Goal: Complete application form: Complete application form

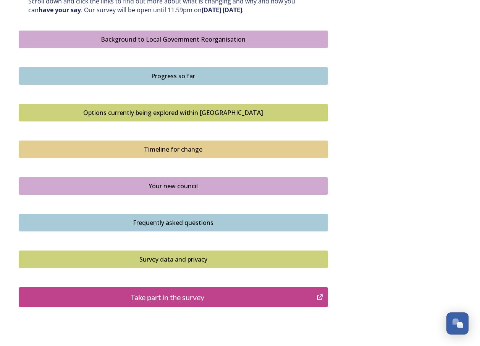
scroll to position [432, 0]
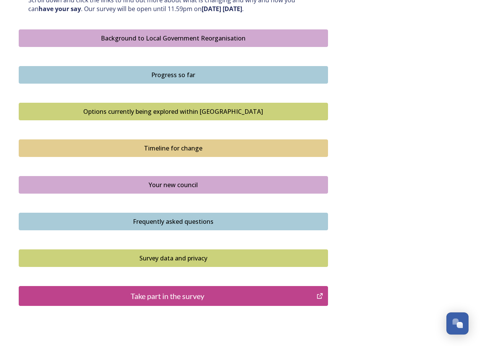
click at [173, 297] on div "Take part in the survey" at bounding box center [168, 295] width 290 height 11
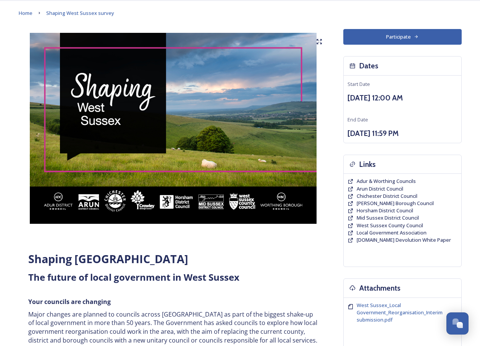
scroll to position [0, 0]
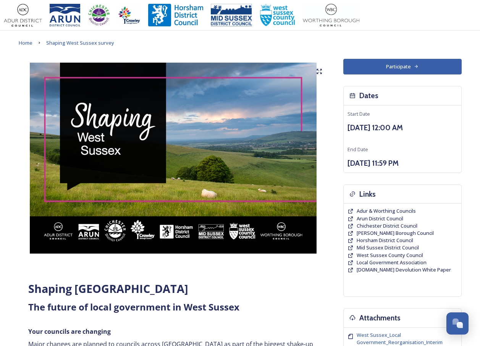
click at [399, 62] on button "Participate" at bounding box center [402, 67] width 118 height 16
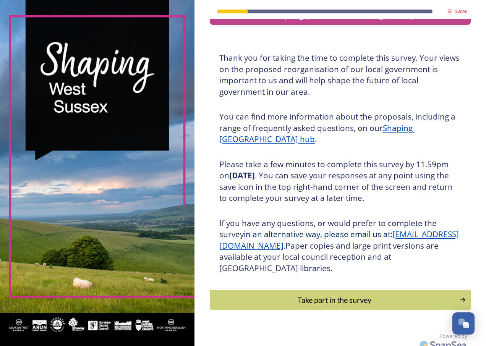
scroll to position [32, 0]
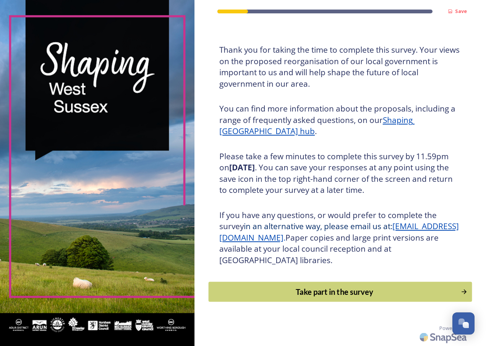
click at [330, 292] on div "Take part in the survey" at bounding box center [334, 291] width 244 height 11
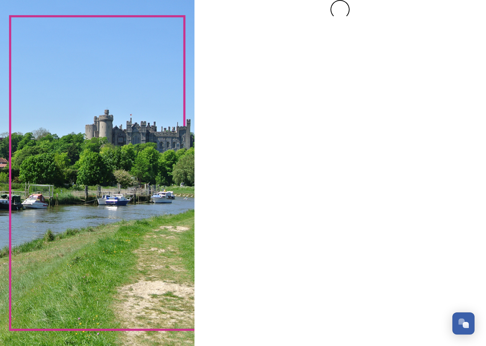
scroll to position [0, 0]
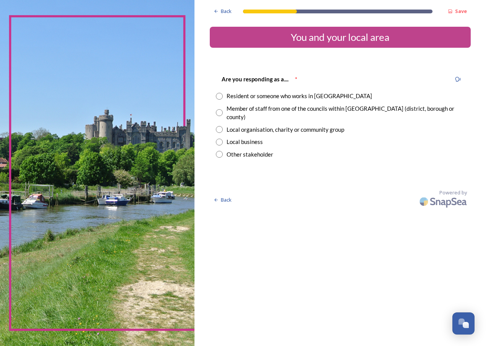
click at [221, 95] on input "radio" at bounding box center [219, 96] width 7 height 7
radio input "true"
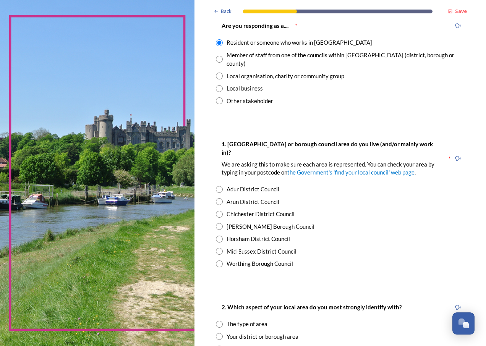
scroll to position [72, 0]
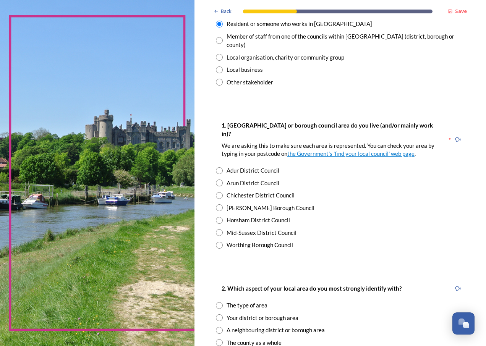
click at [220, 192] on input "radio" at bounding box center [219, 195] width 7 height 7
radio input "true"
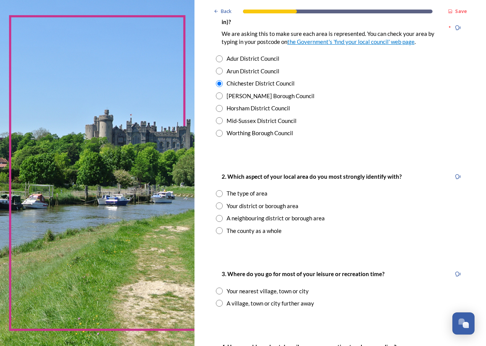
scroll to position [185, 0]
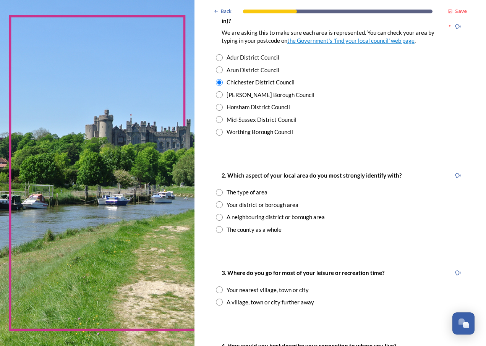
click at [218, 226] on input "radio" at bounding box center [219, 229] width 7 height 7
radio input "true"
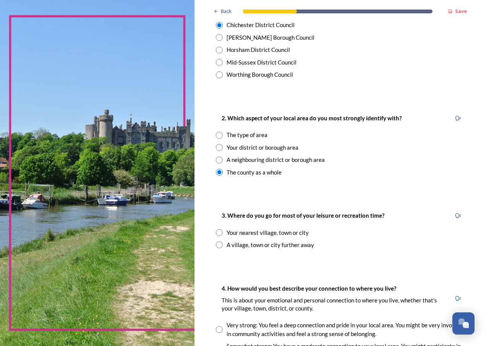
scroll to position [257, 0]
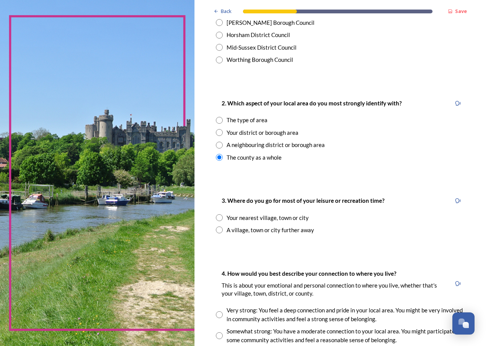
click at [219, 214] on input "radio" at bounding box center [219, 217] width 7 height 7
radio input "true"
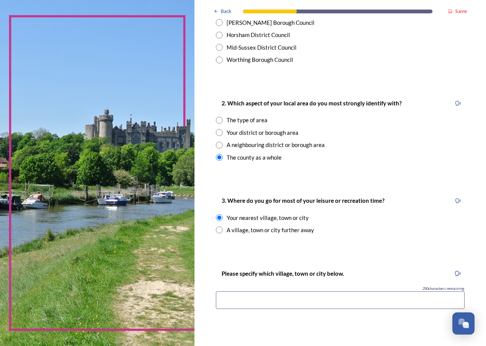
click at [266, 291] on input at bounding box center [340, 300] width 249 height 18
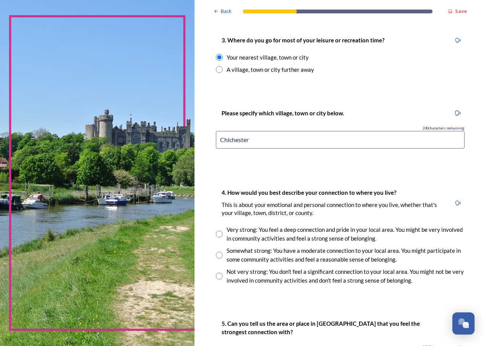
scroll to position [427, 0]
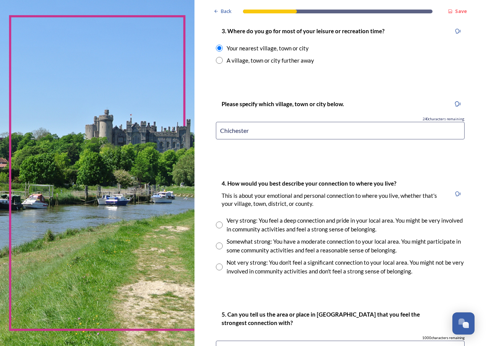
type input "Chichester"
click at [217, 242] on input "radio" at bounding box center [219, 245] width 7 height 7
radio input "true"
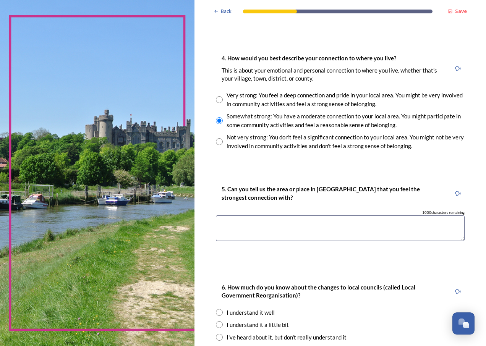
scroll to position [560, 0]
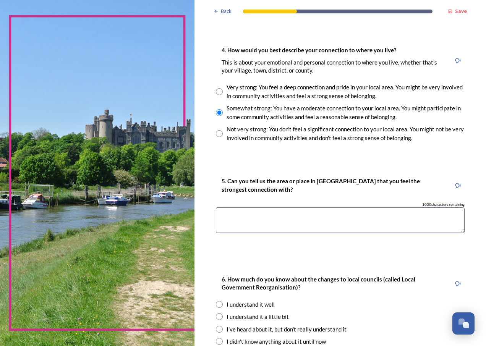
click at [232, 207] on textarea at bounding box center [340, 220] width 249 height 26
drag, startPoint x: 252, startPoint y: 210, endPoint x: 260, endPoint y: 200, distance: 13.1
click at [260, 207] on textarea "The Manhood pinciluar." at bounding box center [340, 220] width 249 height 26
click at [309, 207] on textarea "The Manhood penciluar." at bounding box center [340, 220] width 249 height 26
click at [266, 207] on textarea "The Manhood penciller." at bounding box center [340, 220] width 249 height 26
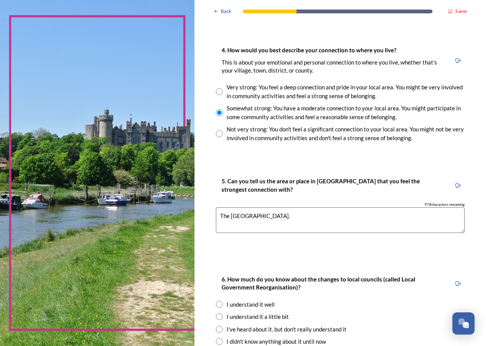
click at [322, 207] on textarea "The Manhood peninsula." at bounding box center [340, 220] width 249 height 26
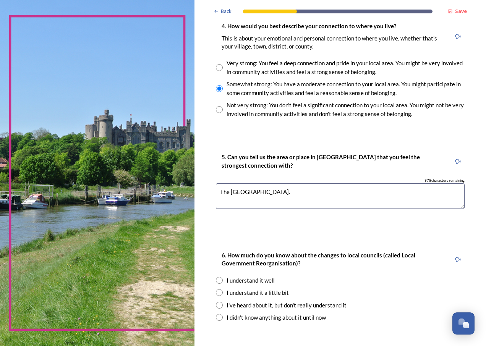
scroll to position [633, 0]
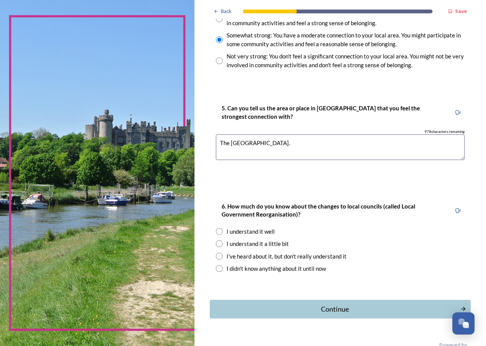
type textarea "The Manhood peninsula."
click at [218, 228] on input "radio" at bounding box center [219, 231] width 7 height 7
radio input "true"
click at [315, 304] on div "Continue" at bounding box center [334, 309] width 244 height 10
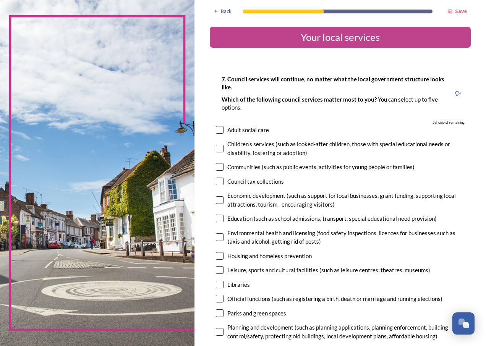
click at [218, 129] on input "checkbox" at bounding box center [220, 130] width 8 height 8
checkbox input "true"
click at [221, 149] on input "checkbox" at bounding box center [220, 149] width 8 height 8
checkbox input "true"
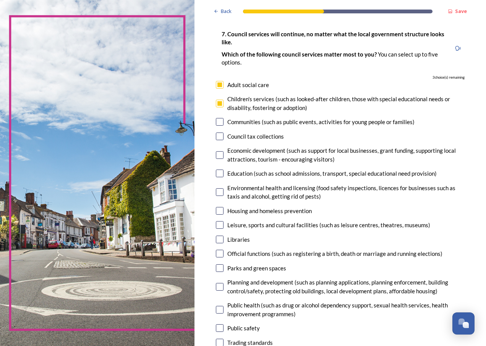
scroll to position [59, 0]
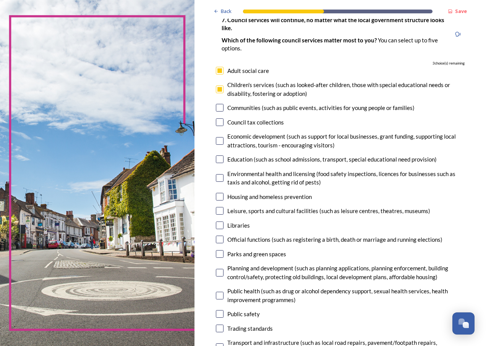
click at [220, 160] on input "checkbox" at bounding box center [220, 159] width 8 height 8
checkbox input "true"
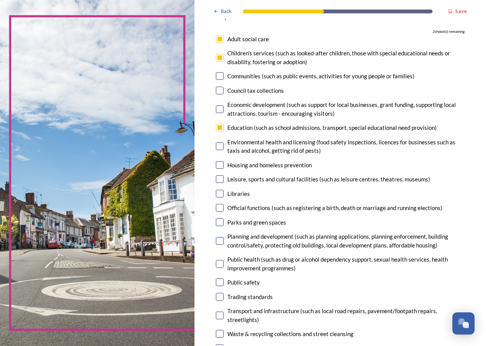
scroll to position [90, 0]
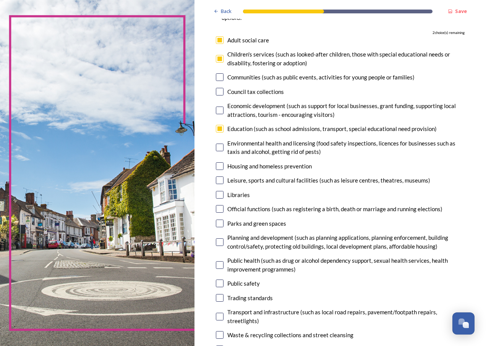
click at [219, 223] on input "checkbox" at bounding box center [220, 224] width 8 height 8
checkbox input "true"
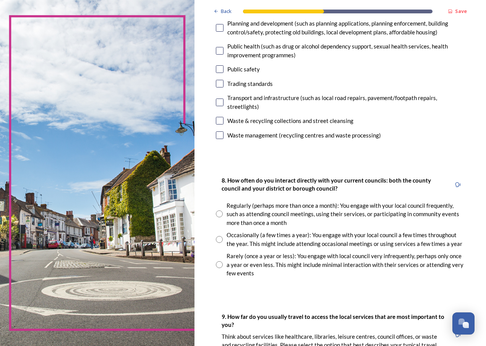
scroll to position [336, 0]
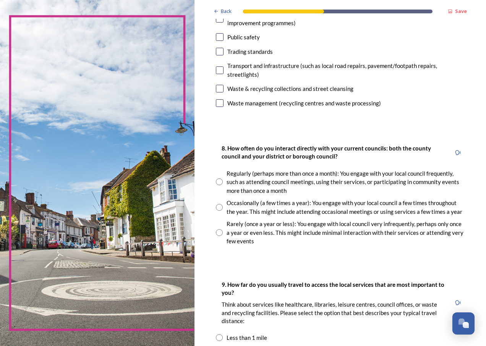
click at [220, 207] on input "radio" at bounding box center [219, 207] width 7 height 7
radio input "true"
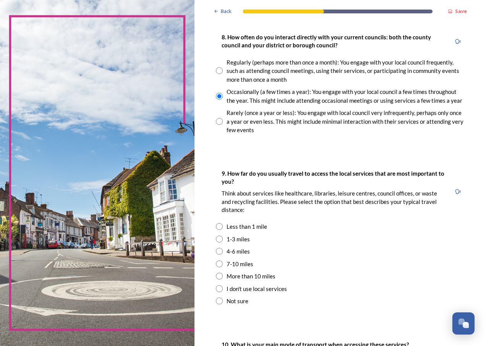
scroll to position [480, 0]
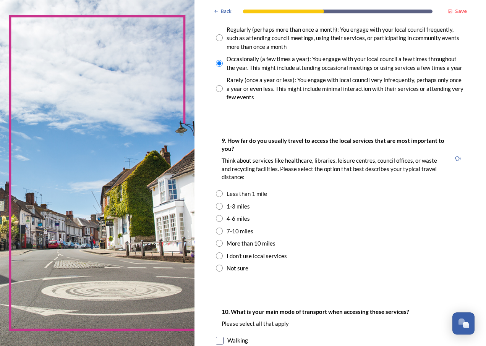
click at [219, 232] on input "radio" at bounding box center [219, 231] width 7 height 7
radio input "true"
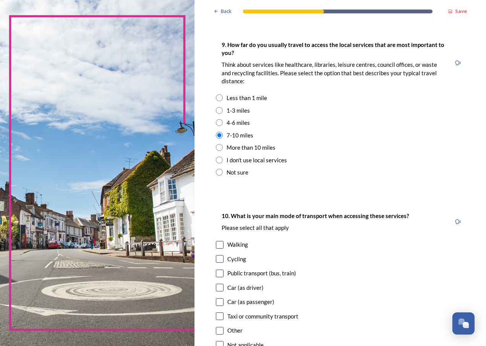
scroll to position [649, 0]
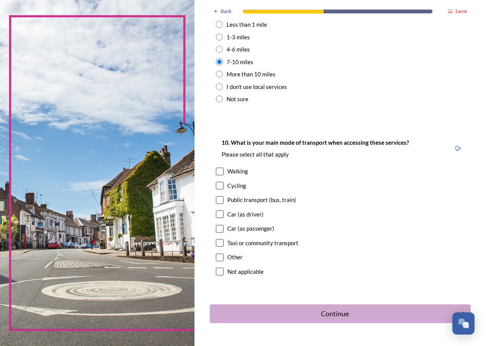
click at [219, 211] on input "checkbox" at bounding box center [220, 214] width 8 height 8
checkbox input "true"
click at [218, 226] on input "checkbox" at bounding box center [220, 229] width 8 height 8
checkbox input "true"
click at [220, 199] on input "checkbox" at bounding box center [220, 200] width 8 height 8
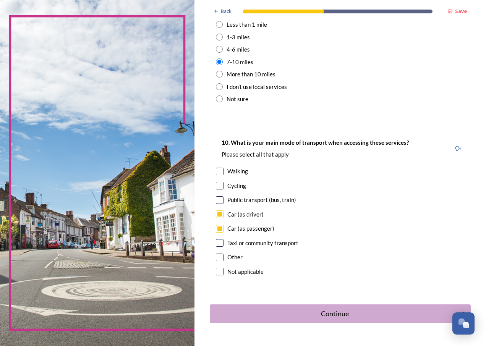
checkbox input "true"
click at [220, 171] on input "checkbox" at bounding box center [220, 172] width 8 height 8
checkbox input "true"
click at [338, 312] on div "Continue" at bounding box center [334, 314] width 244 height 10
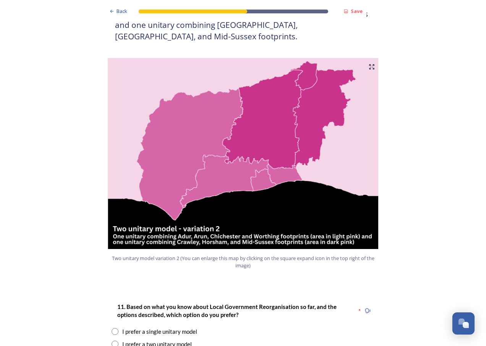
scroll to position [862, 0]
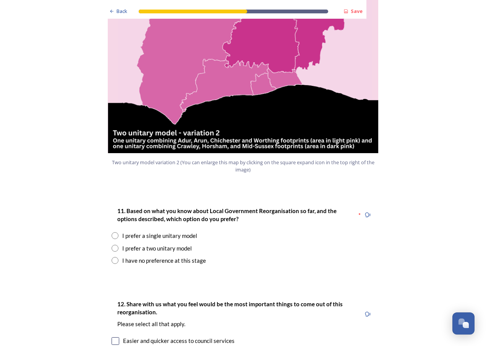
click at [113, 232] on input "radio" at bounding box center [114, 235] width 7 height 7
radio input "true"
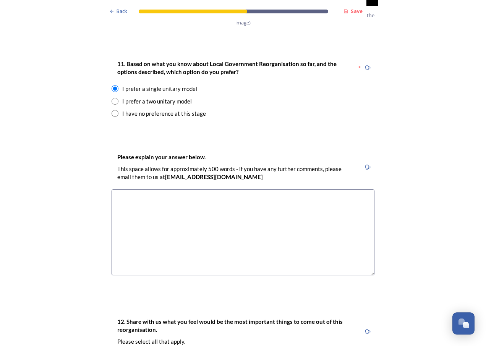
scroll to position [1021, 0]
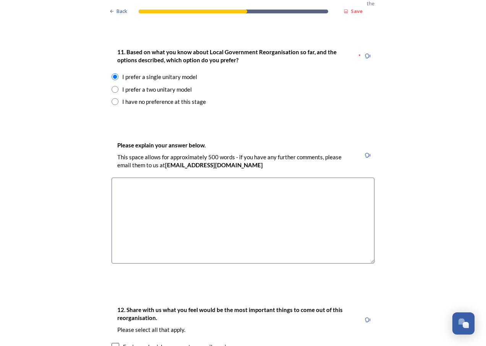
click at [128, 178] on textarea at bounding box center [242, 221] width 263 height 86
type textarea "N"
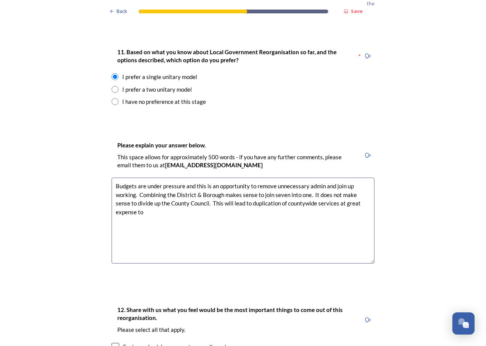
click at [152, 191] on textarea "Budgets are under pressure and this is an opportunity to remove unnecessary adm…" at bounding box center [242, 221] width 263 height 86
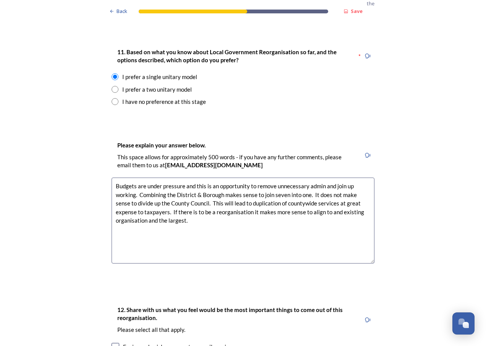
click at [192, 200] on textarea "Budgets are under pressure and this is an opportunity to remove unnecessary adm…" at bounding box center [242, 221] width 263 height 86
click at [333, 190] on textarea "Budgets are under pressure and this is an opportunity to remove unnecessary adm…" at bounding box center [242, 221] width 263 height 86
click at [194, 198] on textarea "Budgets are under pressure and this is an opportunity to remove unnecessary adm…" at bounding box center [242, 221] width 263 height 86
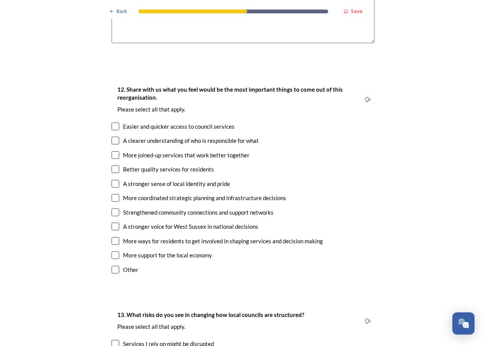
scroll to position [1259, 0]
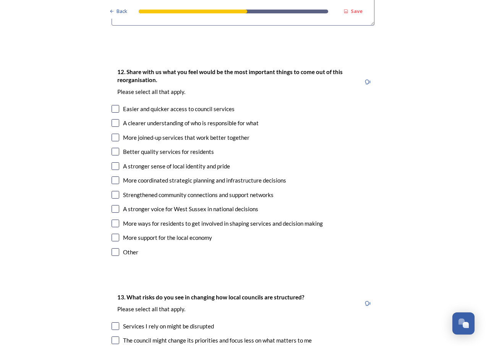
type textarea "Budgets are under pressure and this is an opportunity to remove unnecessary adm…"
click at [113, 134] on input "checkbox" at bounding box center [115, 138] width 8 height 8
checkbox input "true"
click at [114, 148] on input "checkbox" at bounding box center [115, 152] width 8 height 8
checkbox input "true"
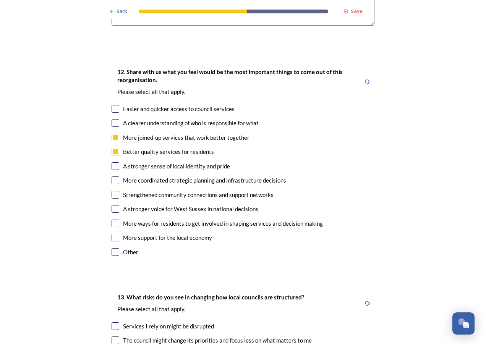
click at [114, 176] on input "checkbox" at bounding box center [115, 180] width 8 height 8
checkbox input "true"
click at [113, 205] on input "checkbox" at bounding box center [115, 209] width 8 height 8
checkbox input "true"
click at [115, 234] on input "checkbox" at bounding box center [115, 238] width 8 height 8
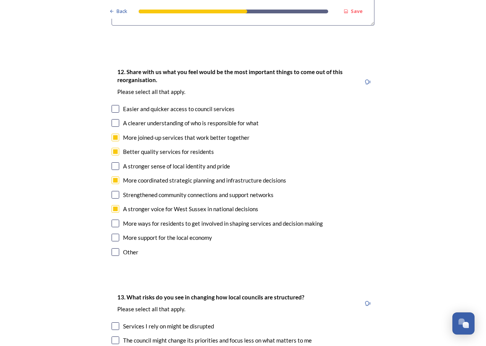
checkbox input "true"
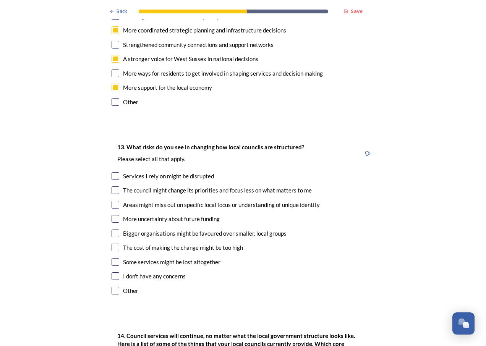
scroll to position [1427, 0]
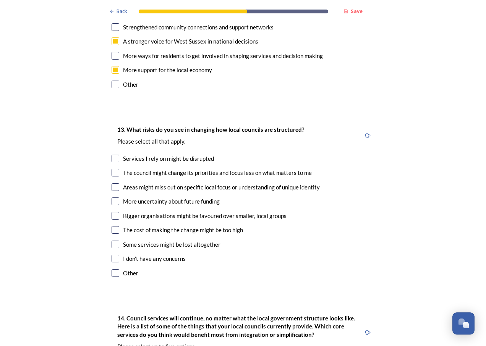
click at [112, 197] on input "checkbox" at bounding box center [115, 201] width 8 height 8
checkbox input "true"
click at [111, 155] on input "checkbox" at bounding box center [115, 159] width 8 height 8
checkbox input "true"
click at [113, 226] on input "checkbox" at bounding box center [115, 230] width 8 height 8
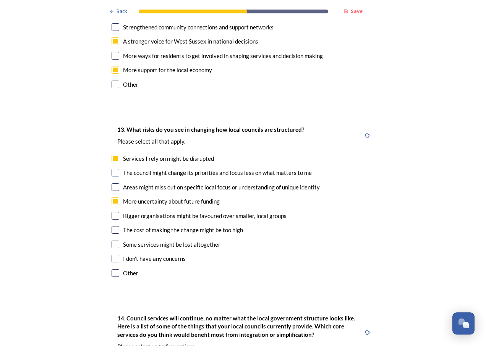
checkbox input "true"
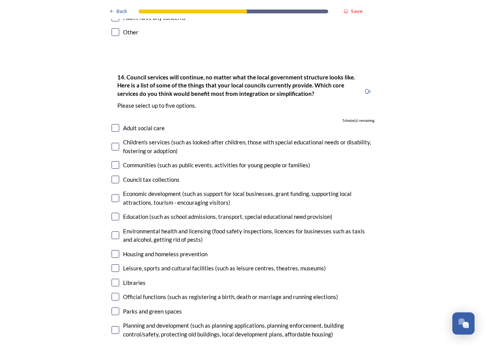
scroll to position [1679, 0]
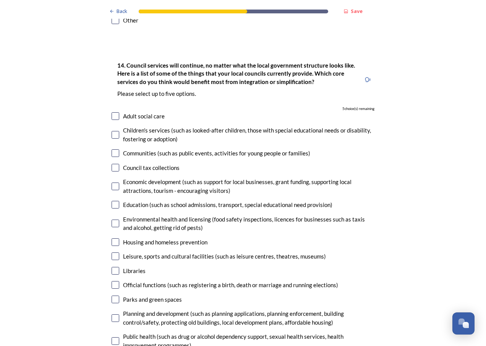
click at [114, 164] on input "checkbox" at bounding box center [115, 168] width 8 height 8
checkbox input "true"
click at [112, 183] on input "checkbox" at bounding box center [115, 187] width 8 height 8
checkbox input "true"
click at [114, 201] on input "checkbox" at bounding box center [115, 205] width 8 height 8
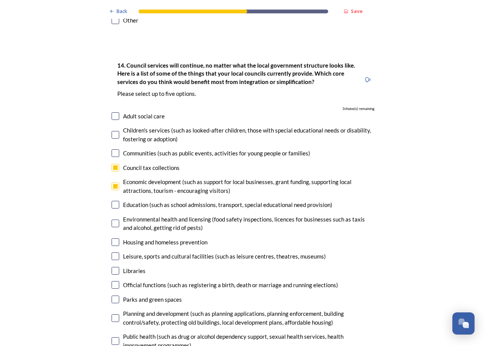
checkbox input "true"
click at [111, 238] on input "checkbox" at bounding box center [115, 242] width 8 height 8
checkbox input "true"
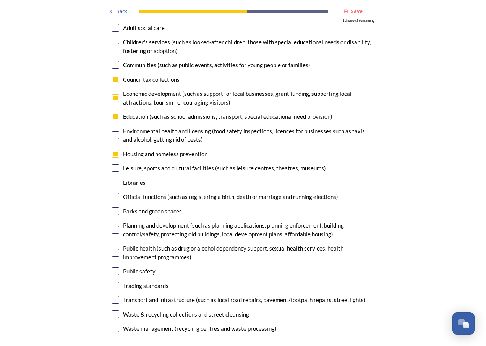
scroll to position [1776, 0]
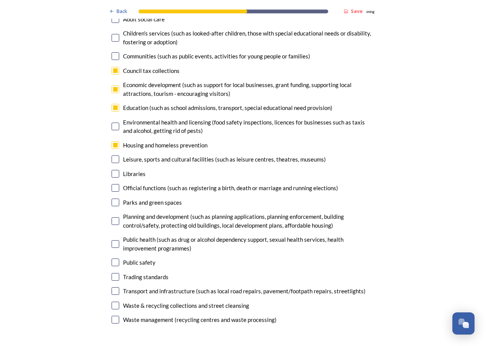
click at [113, 217] on input "checkbox" at bounding box center [115, 221] width 8 height 8
checkbox input "true"
click at [112, 287] on input "checkbox" at bounding box center [115, 291] width 8 height 8
click at [113, 287] on input "checkbox" at bounding box center [115, 291] width 8 height 8
checkbox input "false"
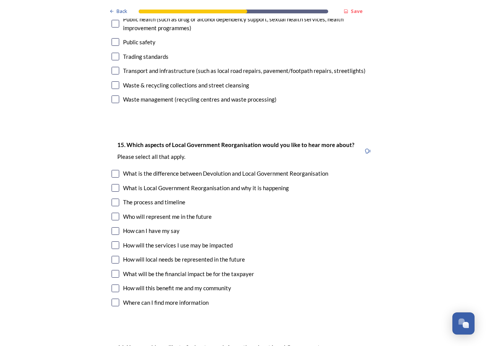
scroll to position [2002, 0]
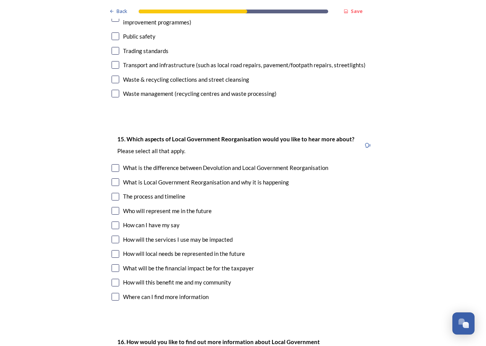
click at [111, 207] on input "checkbox" at bounding box center [115, 211] width 8 height 8
checkbox input "true"
click at [113, 250] on input "checkbox" at bounding box center [115, 254] width 8 height 8
checkbox input "true"
click at [112, 264] on input "checkbox" at bounding box center [115, 268] width 8 height 8
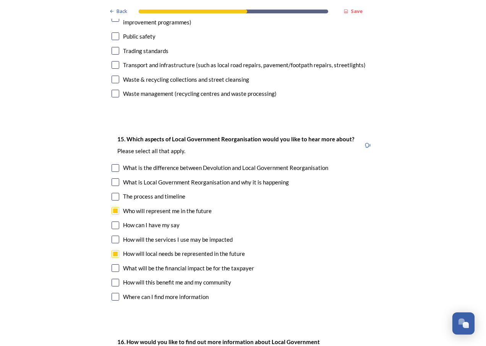
checkbox input "true"
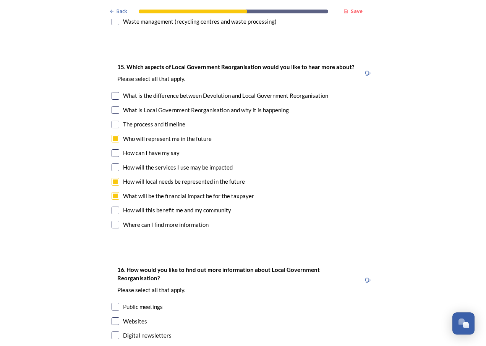
scroll to position [2180, 0]
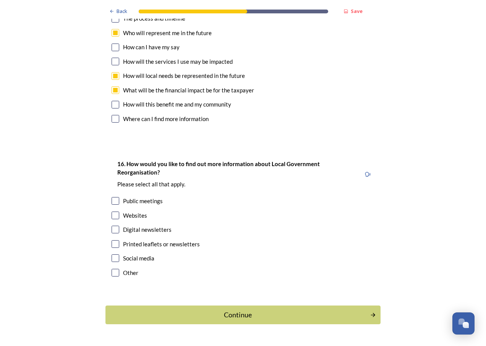
click at [113, 212] on input "checkbox" at bounding box center [115, 216] width 8 height 8
checkbox input "true"
click at [113, 226] on input "checkbox" at bounding box center [115, 230] width 8 height 8
checkbox input "true"
click at [215, 310] on div "Continue" at bounding box center [237, 315] width 259 height 10
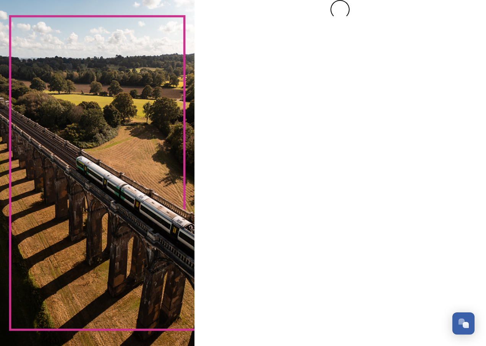
scroll to position [0, 0]
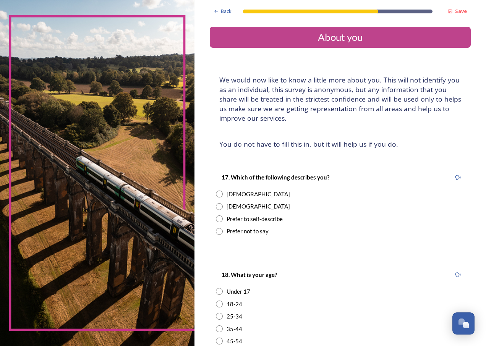
click at [219, 206] on input "radio" at bounding box center [219, 206] width 7 height 7
radio input "true"
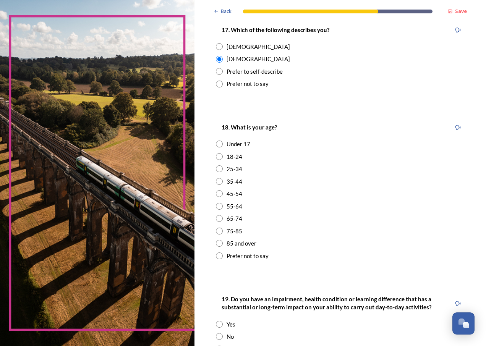
scroll to position [151, 0]
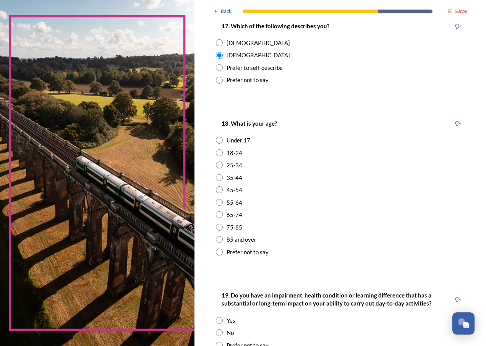
drag, startPoint x: 485, startPoint y: 241, endPoint x: 221, endPoint y: 191, distance: 269.0
click at [221, 191] on input "radio" at bounding box center [219, 189] width 7 height 7
radio input "true"
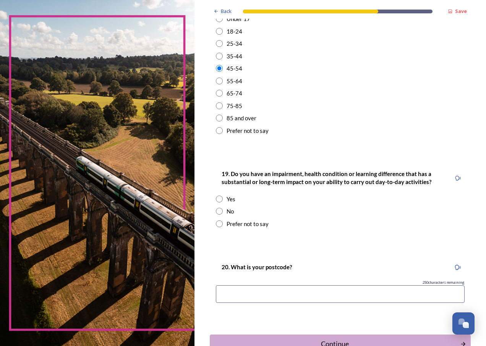
scroll to position [278, 0]
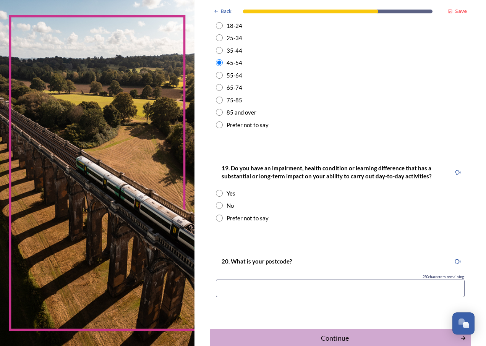
click at [219, 204] on input "radio" at bounding box center [219, 205] width 7 height 7
radio input "true"
click at [229, 289] on input at bounding box center [340, 289] width 249 height 18
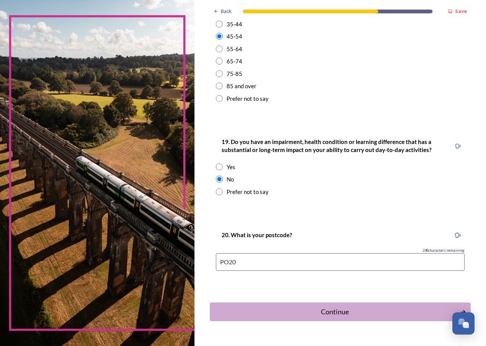
scroll to position [324, 0]
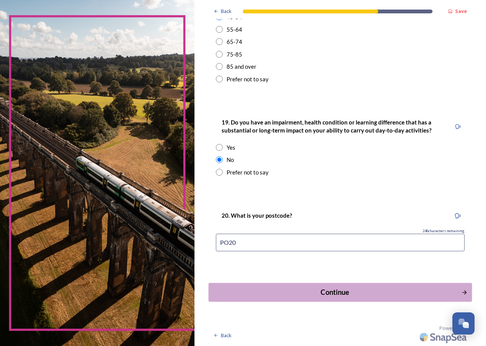
type input "PO20"
click at [320, 293] on div "Continue" at bounding box center [334, 292] width 244 height 10
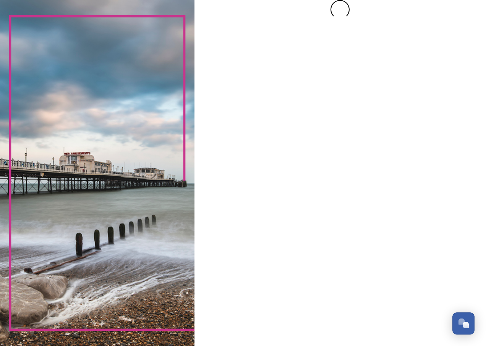
scroll to position [0, 0]
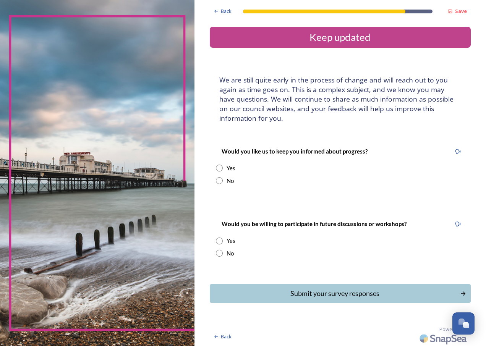
click at [219, 168] on input "radio" at bounding box center [219, 168] width 7 height 7
radio input "true"
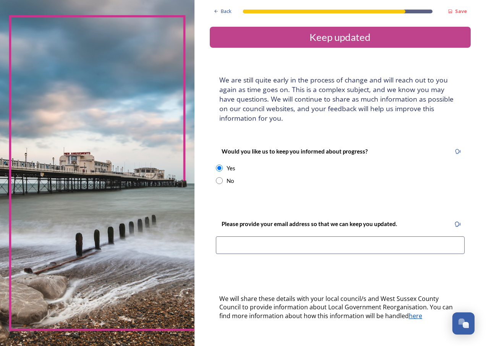
click at [219, 178] on input "radio" at bounding box center [219, 180] width 7 height 7
radio input "true"
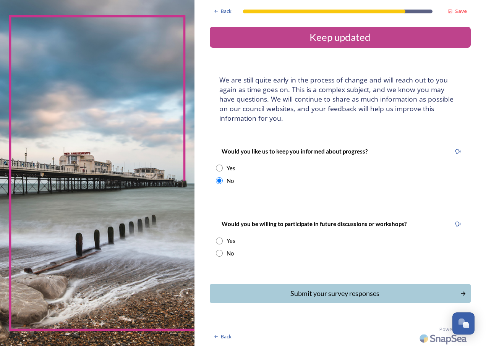
click at [220, 253] on input "radio" at bounding box center [219, 253] width 7 height 7
radio input "true"
click at [304, 289] on div "Submit your survey responses" at bounding box center [334, 293] width 244 height 10
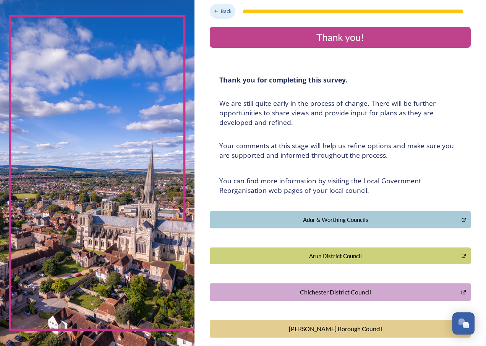
click at [228, 7] on div "Back" at bounding box center [223, 11] width 26 height 15
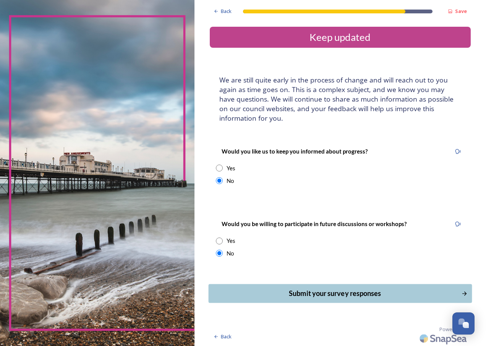
click at [333, 291] on div "Submit your survey responses" at bounding box center [334, 293] width 244 height 10
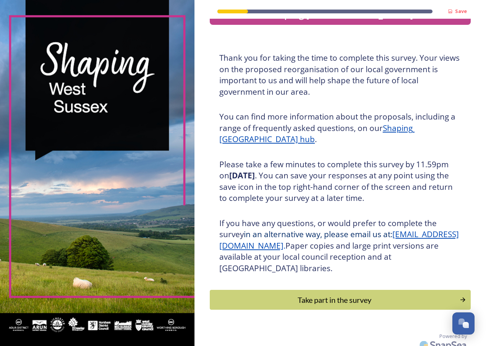
scroll to position [32, 0]
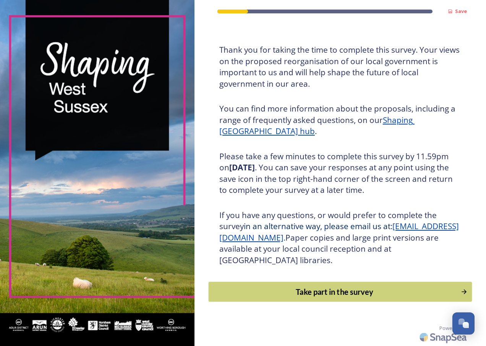
click at [341, 292] on div "Take part in the survey" at bounding box center [334, 291] width 244 height 11
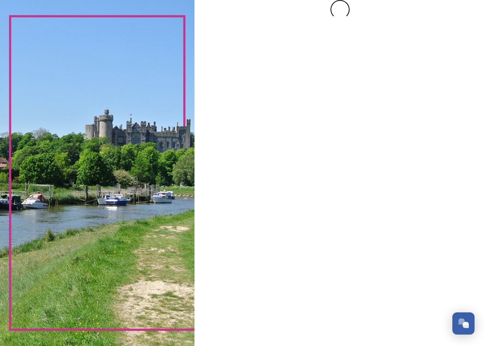
scroll to position [0, 0]
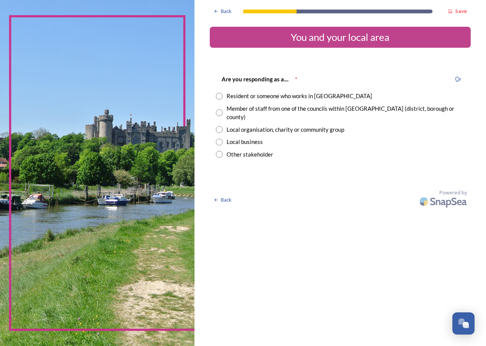
click at [220, 109] on input "radio" at bounding box center [219, 112] width 7 height 7
radio input "true"
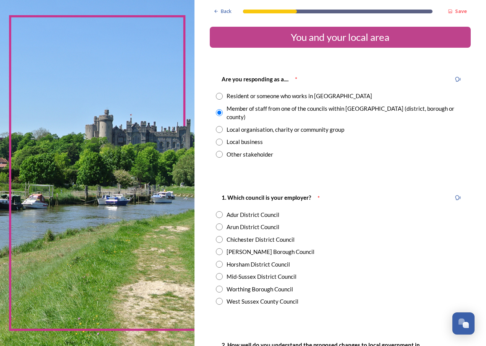
click at [221, 298] on input "radio" at bounding box center [219, 301] width 7 height 7
radio input "true"
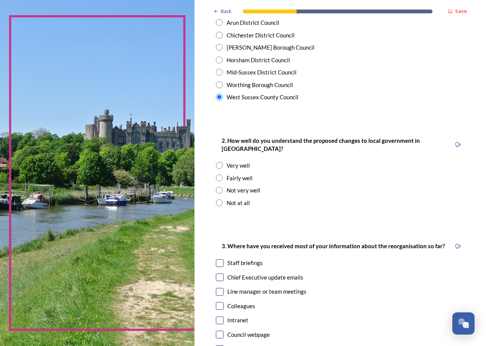
scroll to position [206, 0]
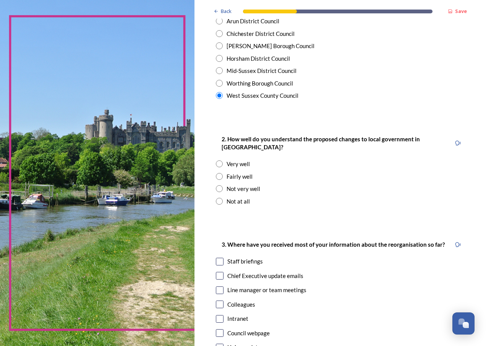
click at [218, 160] on input "radio" at bounding box center [219, 163] width 7 height 7
radio input "true"
click at [221, 272] on input "checkbox" at bounding box center [220, 276] width 8 height 8
checkbox input "true"
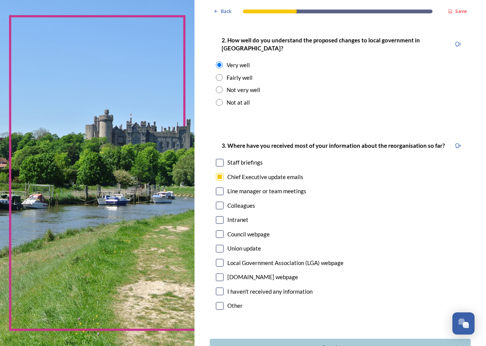
scroll to position [309, 0]
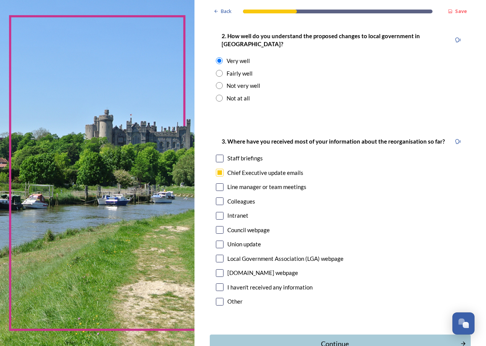
click at [218, 155] on input "checkbox" at bounding box center [220, 159] width 8 height 8
checkbox input "true"
click at [219, 226] on input "checkbox" at bounding box center [220, 230] width 8 height 8
checkbox input "true"
click at [381, 339] on div "Continue" at bounding box center [334, 344] width 244 height 10
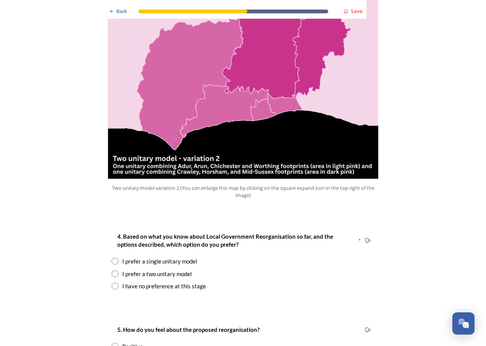
scroll to position [948, 0]
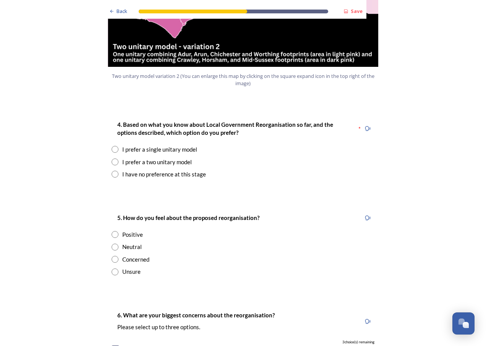
click at [113, 146] on input "radio" at bounding box center [114, 149] width 7 height 7
radio input "true"
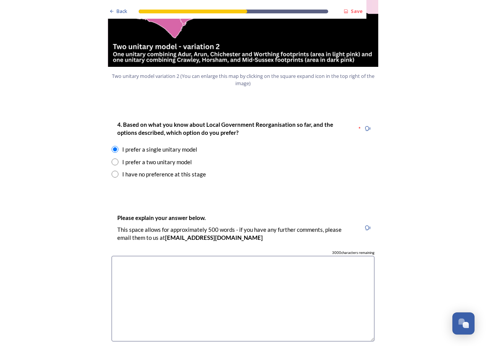
click at [141, 256] on textarea at bounding box center [242, 299] width 263 height 86
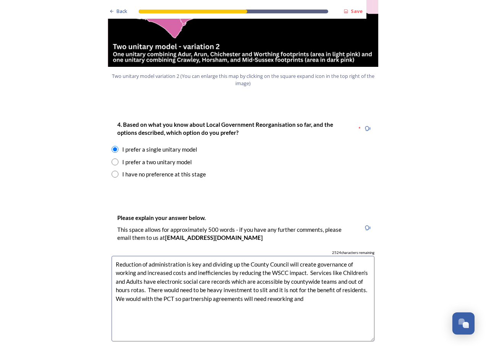
click at [305, 278] on textarea "Reduction of administration is key and dividing up the County Council will crea…" at bounding box center [242, 299] width 263 height 86
click at [153, 285] on textarea "Reduction of administration is key and dividing up the County Council will crea…" at bounding box center [242, 299] width 263 height 86
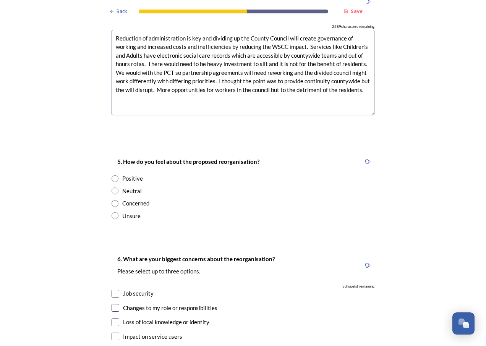
scroll to position [1189, 0]
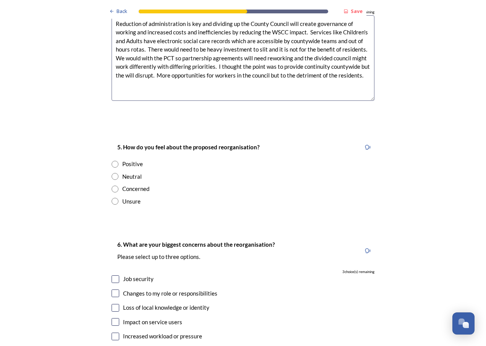
type textarea "Reduction of administration is key and dividing up the County Council will crea…"
click at [112, 161] on input "radio" at bounding box center [114, 164] width 7 height 7
radio input "true"
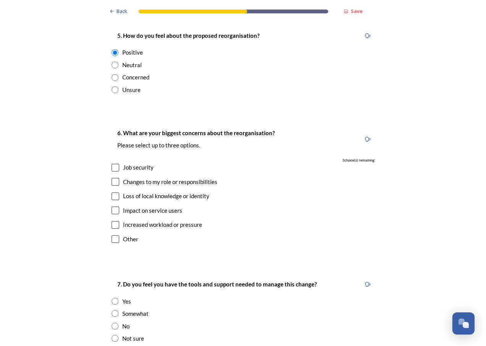
scroll to position [1315, 0]
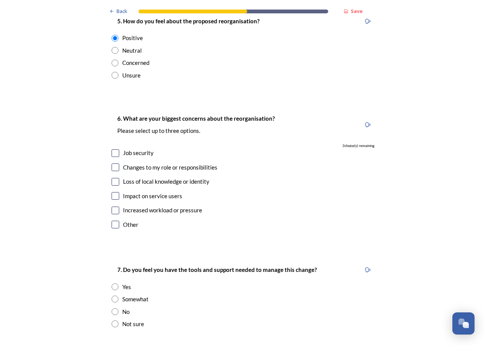
click at [114, 192] on input "checkbox" at bounding box center [115, 196] width 8 height 8
checkbox input "true"
click at [113, 207] on input "checkbox" at bounding box center [115, 211] width 8 height 8
checkbox input "true"
click at [111, 163] on input "checkbox" at bounding box center [115, 167] width 8 height 8
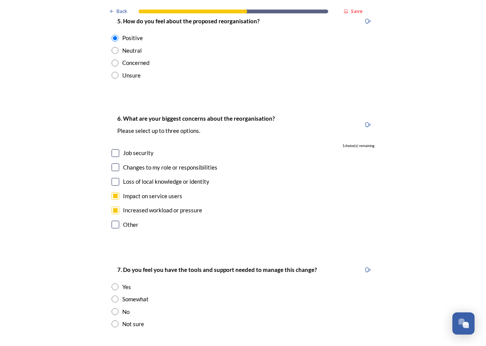
checkbox input "true"
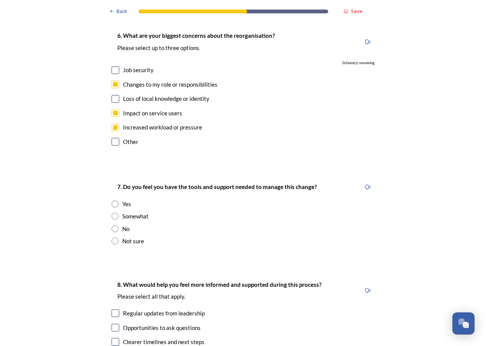
scroll to position [1418, 0]
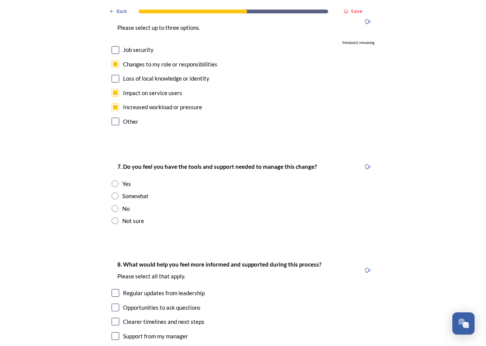
click at [114, 180] on input "radio" at bounding box center [114, 183] width 7 height 7
radio input "true"
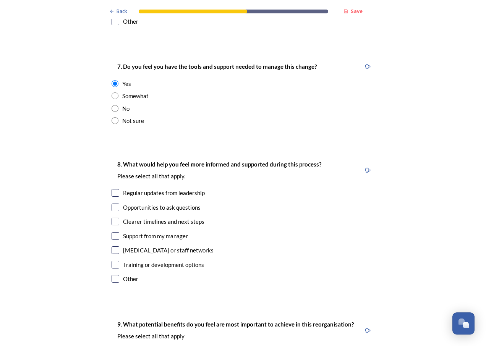
scroll to position [1521, 0]
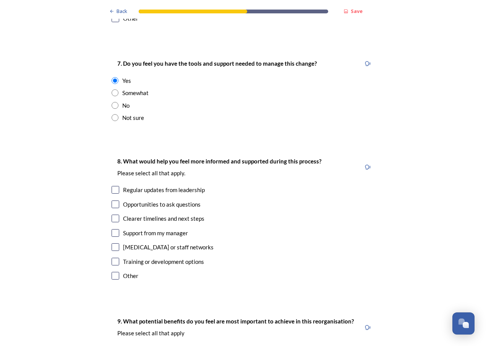
click at [112, 215] on input "checkbox" at bounding box center [115, 219] width 8 height 8
checkbox input "true"
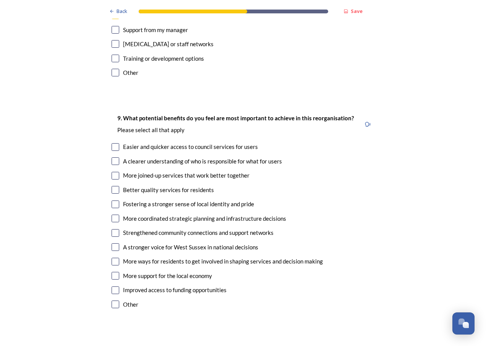
scroll to position [1716, 0]
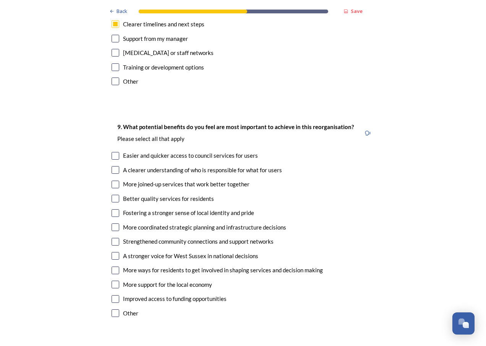
click at [113, 166] on input "checkbox" at bounding box center [115, 170] width 8 height 8
checkbox input "true"
click at [112, 181] on input "checkbox" at bounding box center [115, 185] width 8 height 8
checkbox input "true"
click at [115, 252] on input "checkbox" at bounding box center [115, 256] width 8 height 8
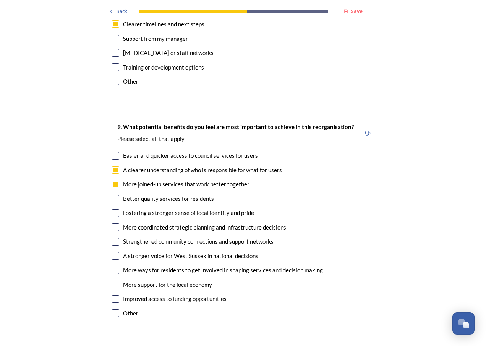
checkbox input "true"
click at [114, 223] on input "checkbox" at bounding box center [115, 227] width 8 height 8
checkbox input "true"
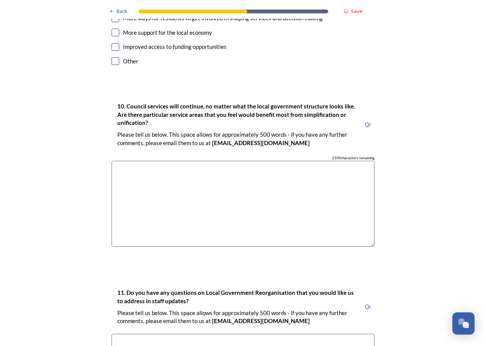
scroll to position [1970, 0]
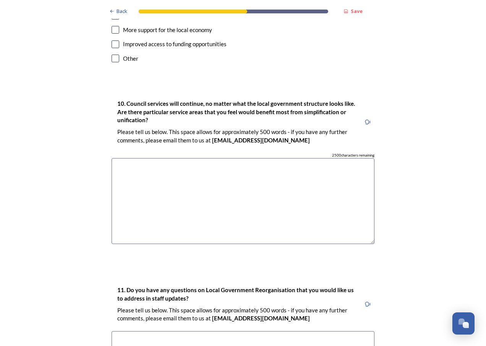
click at [157, 158] on textarea at bounding box center [242, 201] width 263 height 86
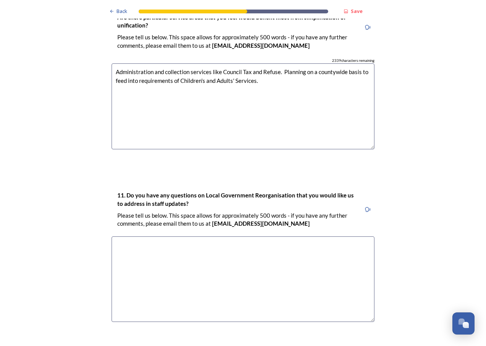
scroll to position [2115, 0]
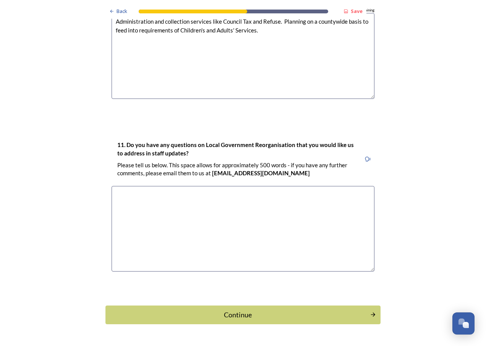
type textarea "Administration and collection services like Council Tax and Refuse. Planning on…"
click at [159, 186] on textarea at bounding box center [242, 229] width 263 height 86
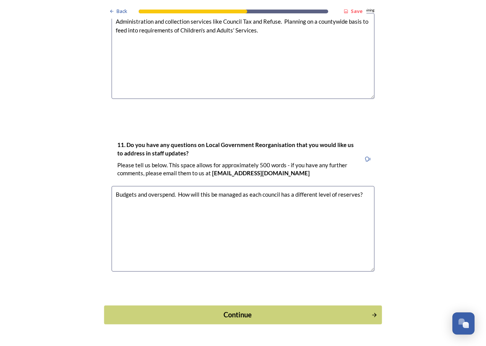
type textarea "Budgets and overspend. How will this be managed as each council has a different…"
click at [222, 310] on div "Continue" at bounding box center [237, 315] width 259 height 10
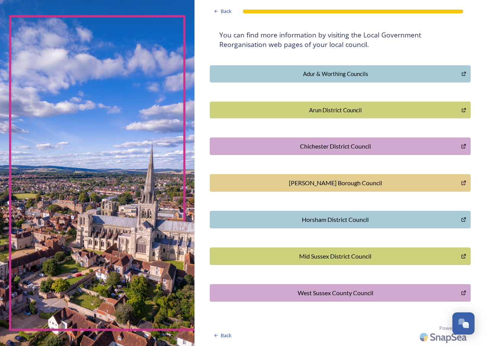
scroll to position [0, 0]
